Goal: Information Seeking & Learning: Learn about a topic

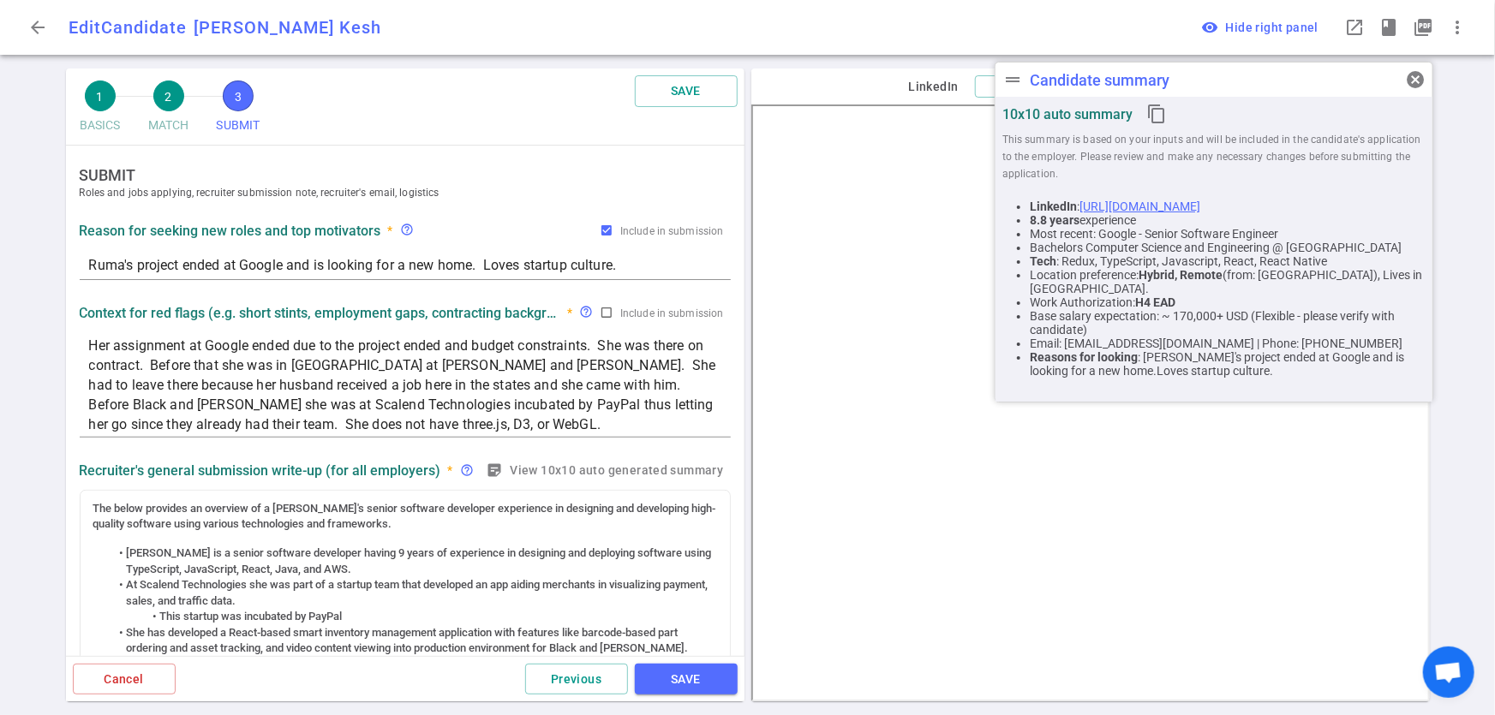
scroll to position [787, 0]
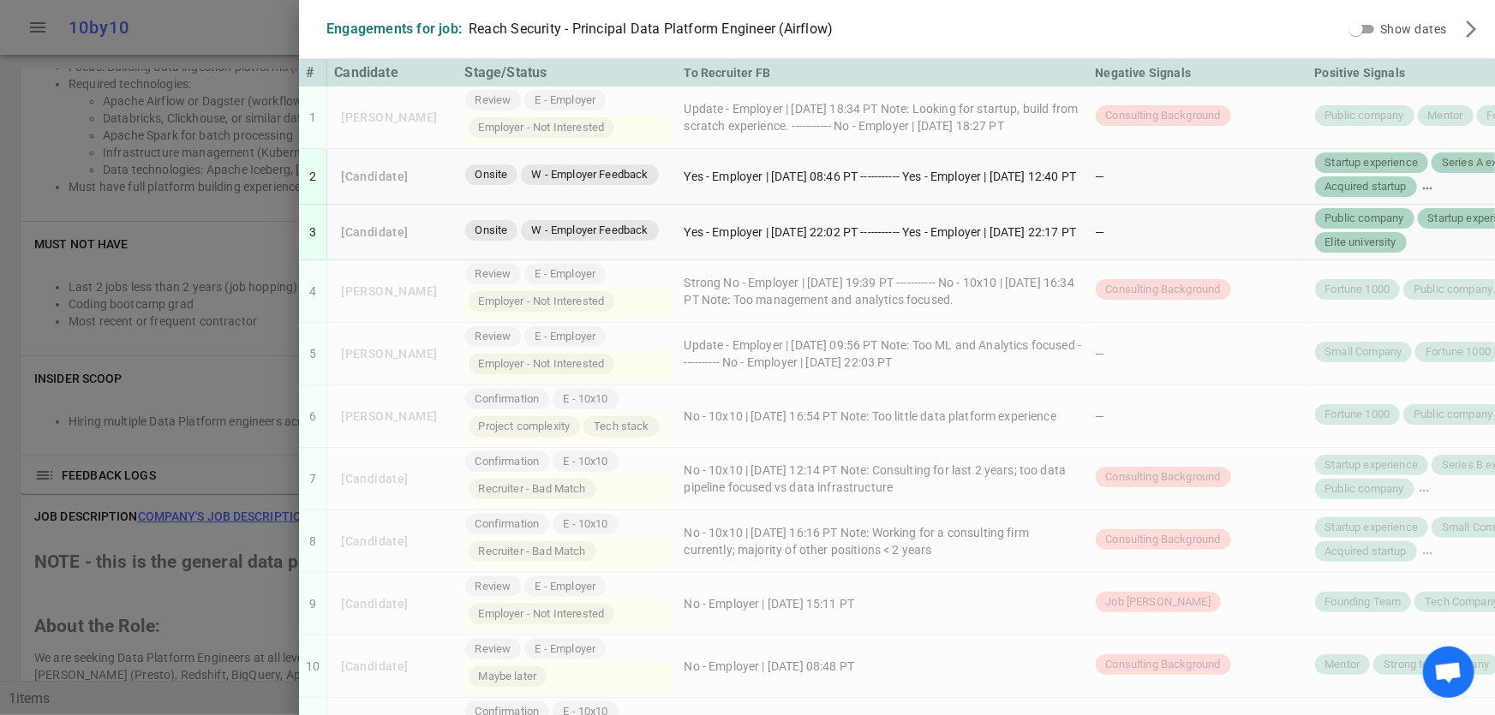
scroll to position [876, 0]
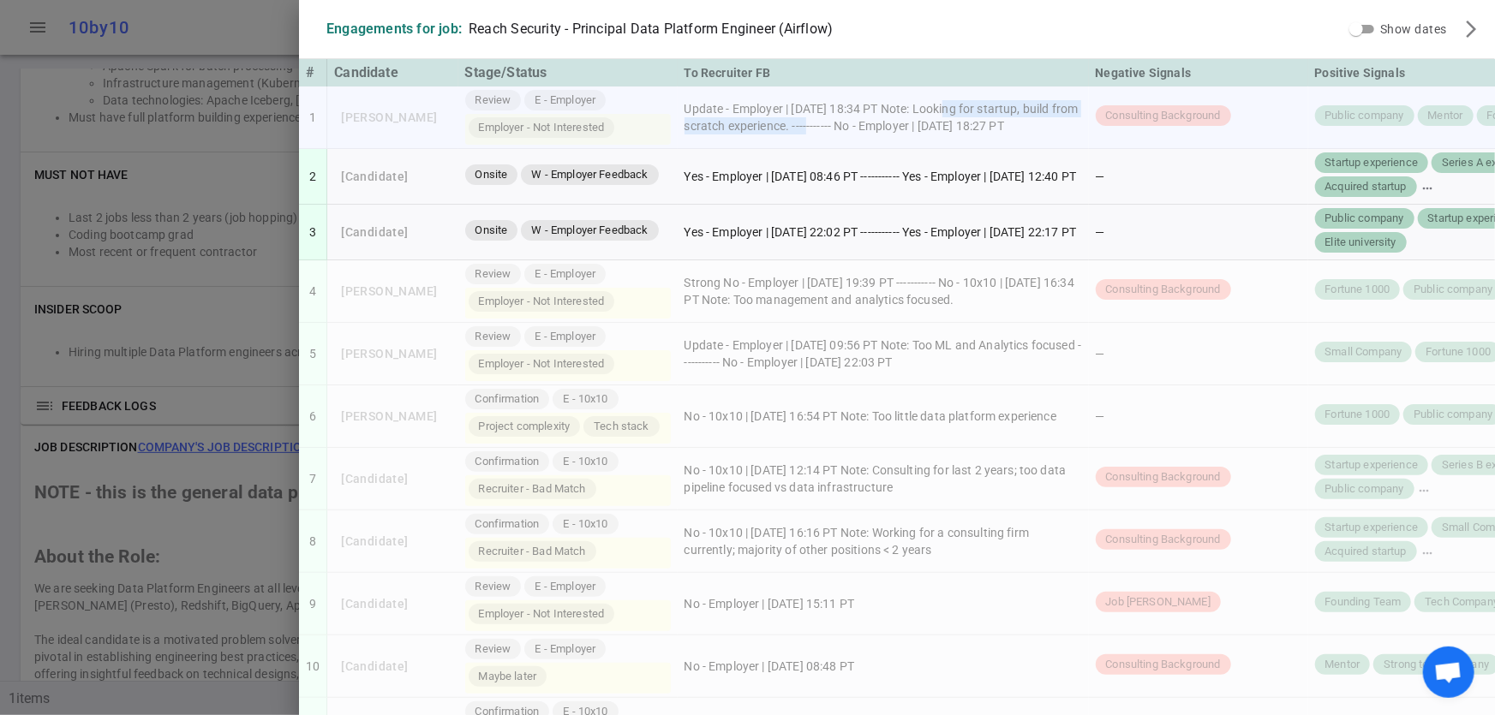
drag, startPoint x: 925, startPoint y: 100, endPoint x: 826, endPoint y: 116, distance: 99.8
click at [826, 116] on td "Update - Employer | 2025/10/07, 18:34 PT Note: Looking for startup, build from …" at bounding box center [882, 118] width 411 height 63
copy td "Looking for startup, build from scratch experience."
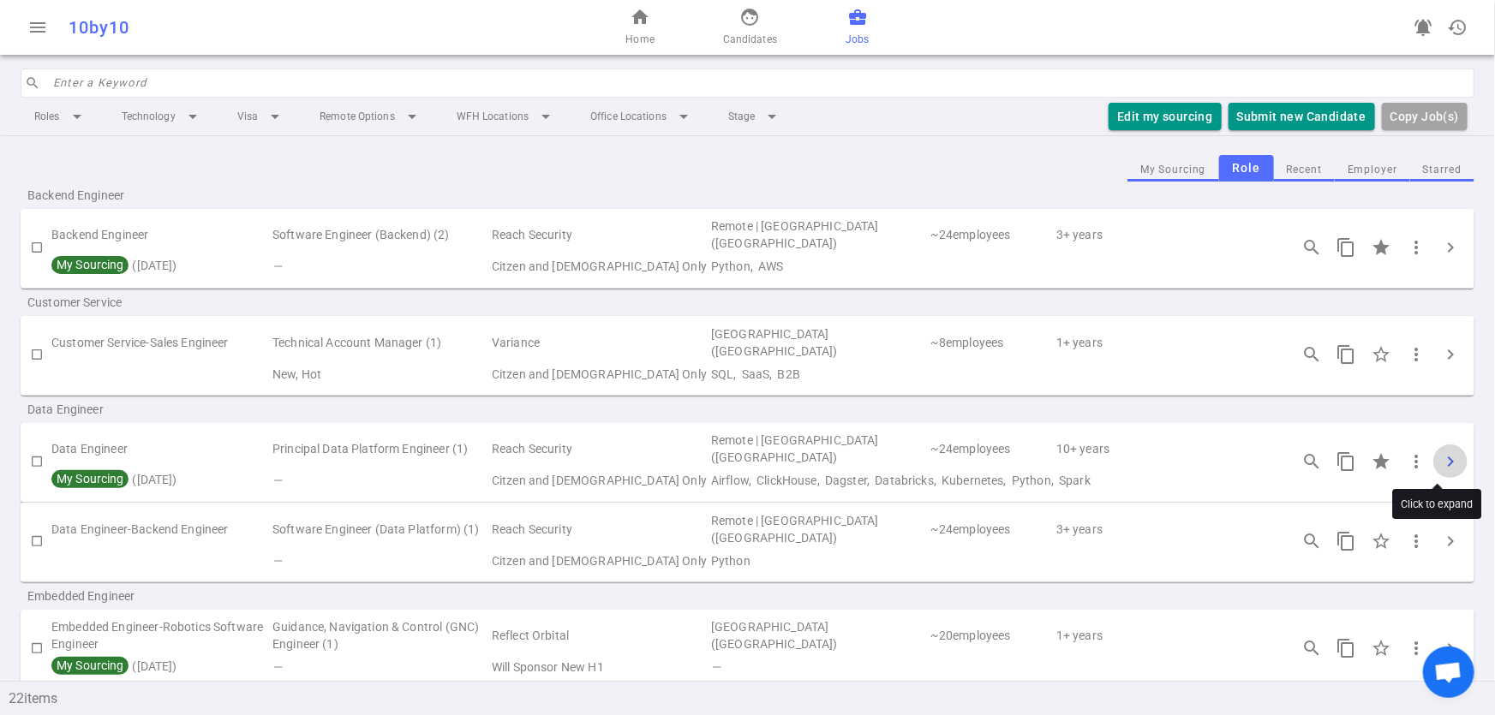
click at [1440, 462] on span "chevron_right" at bounding box center [1450, 461] width 21 height 21
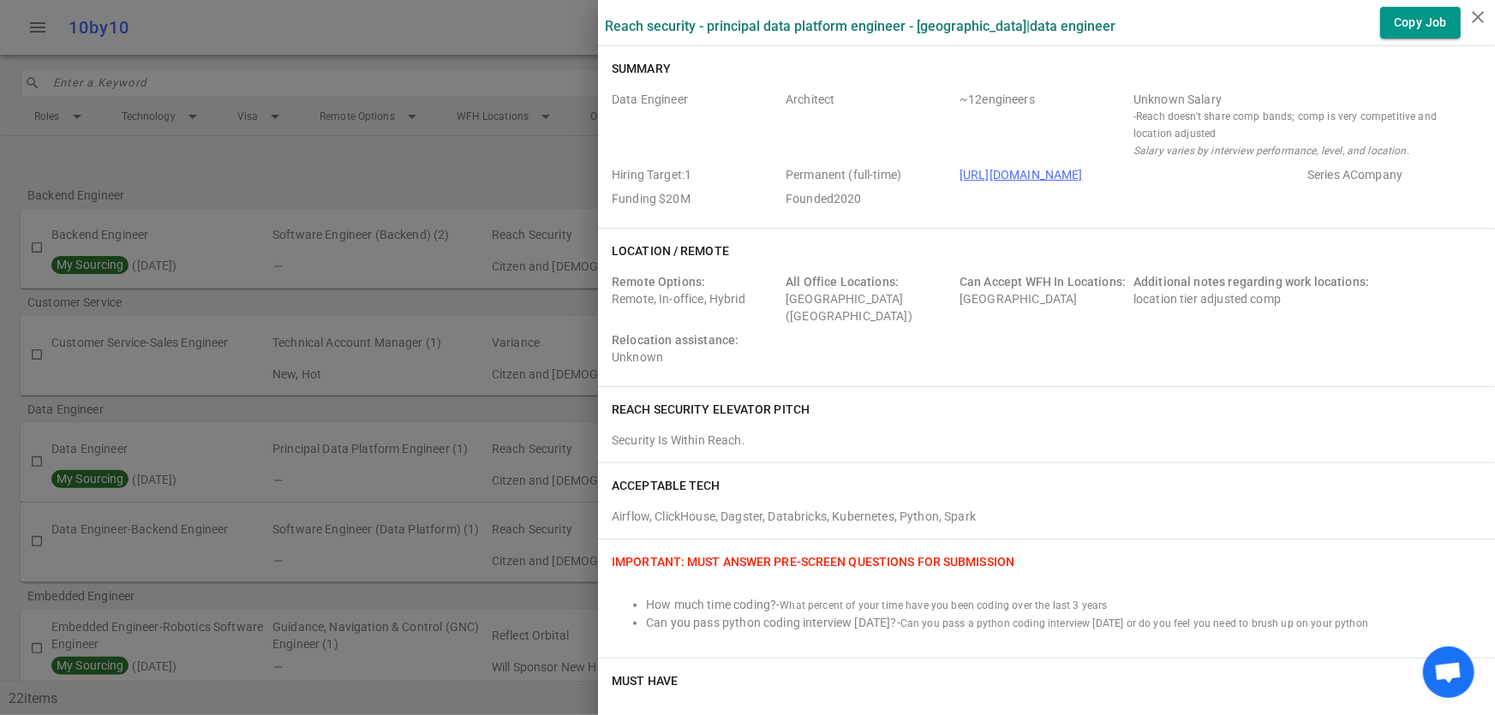
click at [513, 201] on div at bounding box center [747, 357] width 1495 height 715
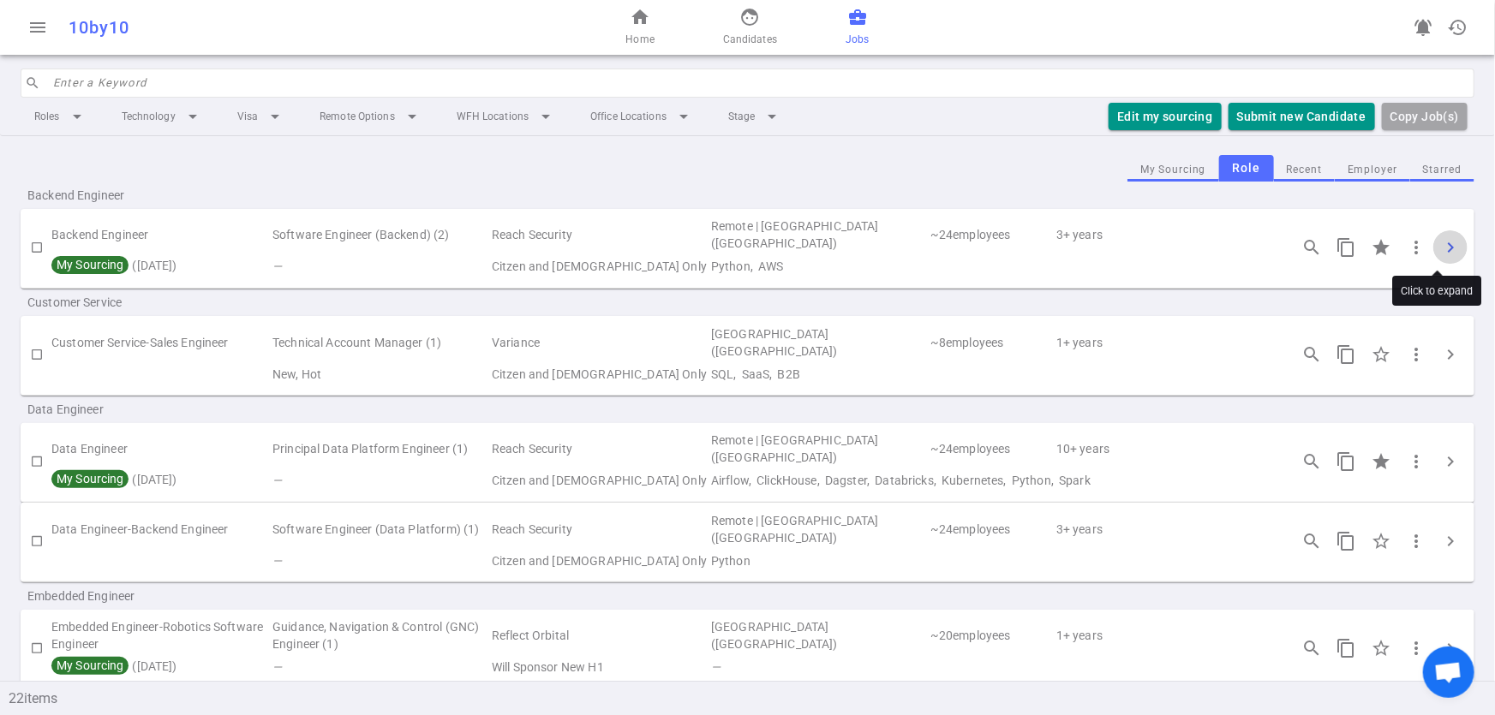
click at [1440, 241] on span "chevron_right" at bounding box center [1450, 247] width 21 height 21
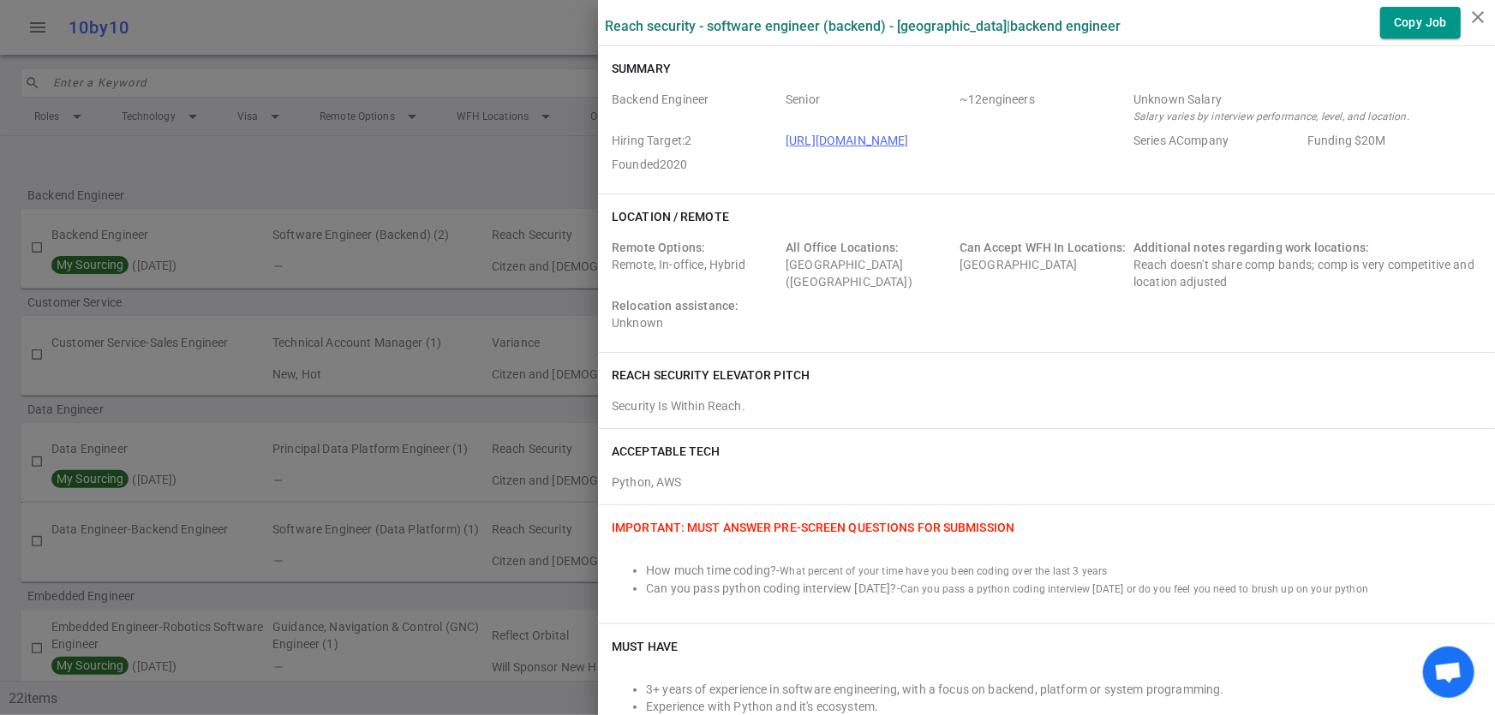
click at [379, 165] on div at bounding box center [747, 357] width 1495 height 715
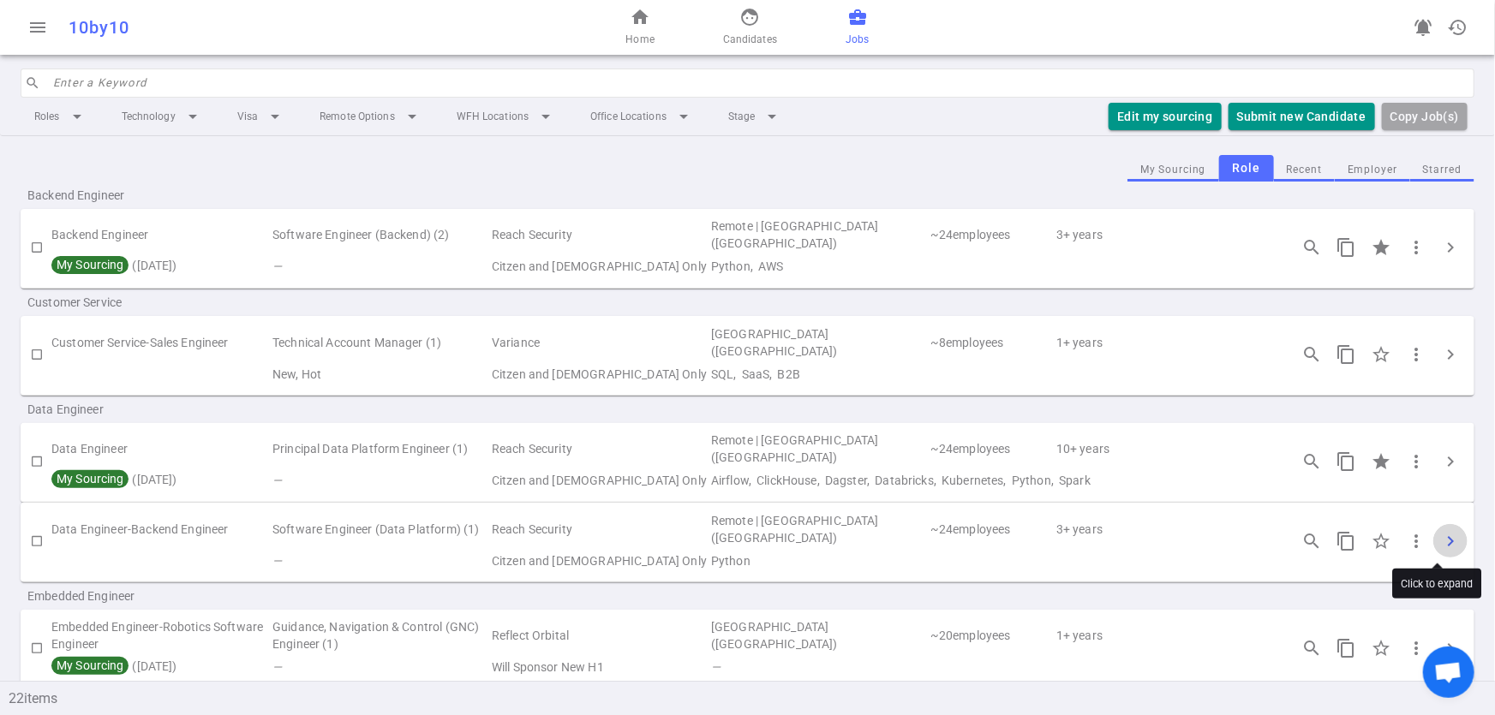
click at [1441, 556] on button "chevron_right" at bounding box center [1450, 541] width 34 height 34
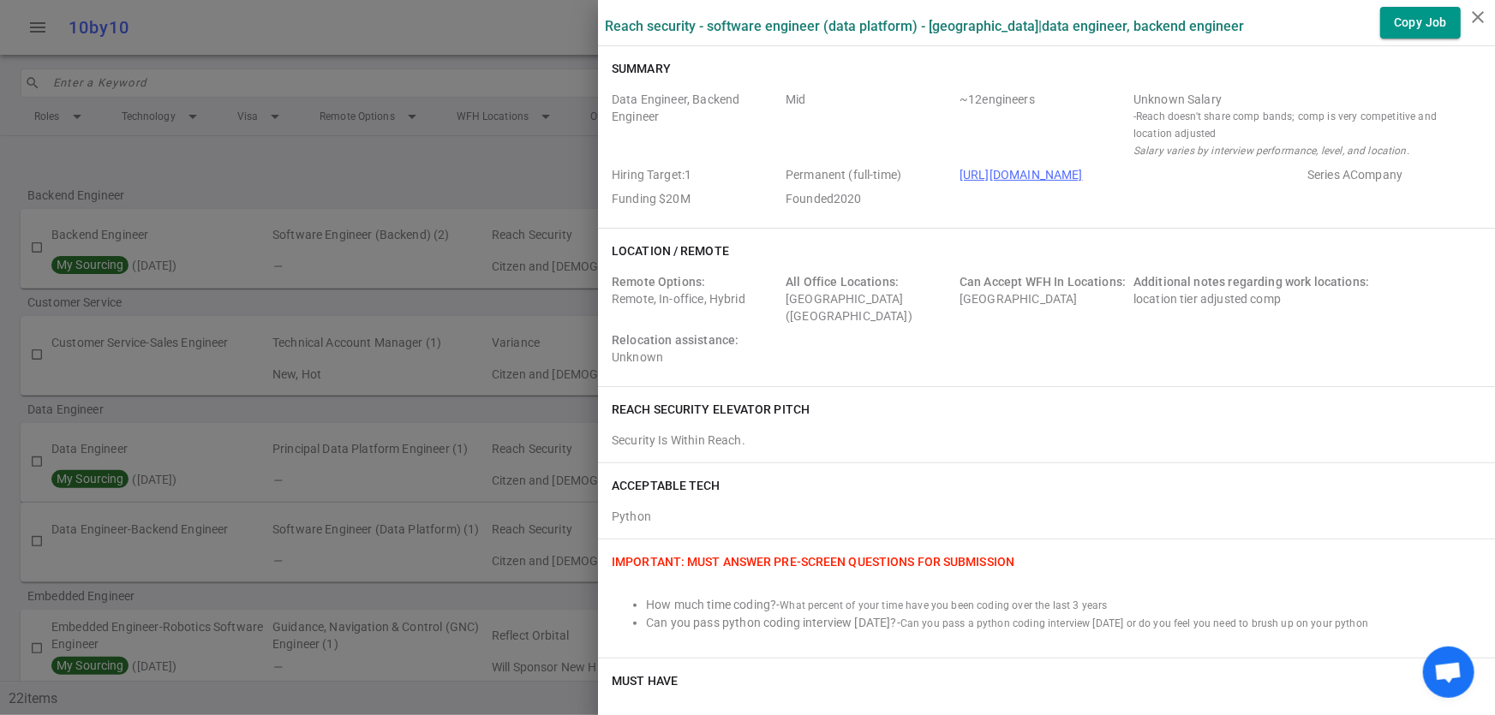
click at [431, 184] on div at bounding box center [747, 357] width 1495 height 715
